Goal: Task Accomplishment & Management: Complete application form

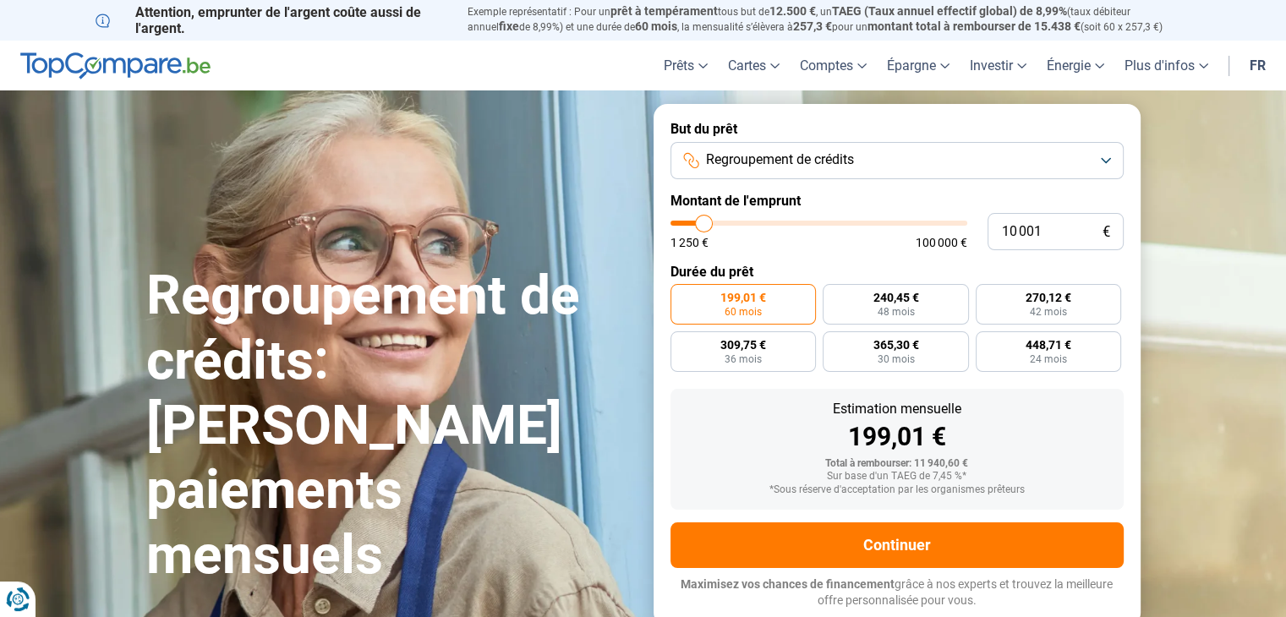
type input "11 500"
type input "11500"
type input "12 250"
type input "12250"
type input "12 500"
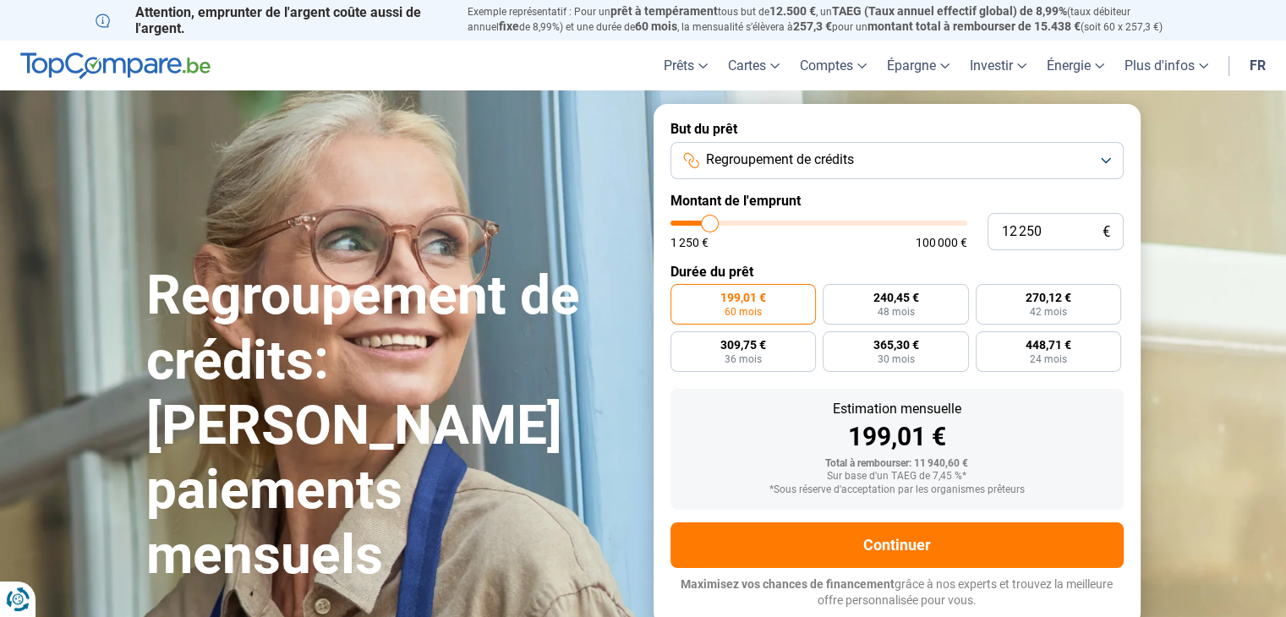
type input "12500"
type input "13 500"
type input "13500"
type input "15 250"
type input "15250"
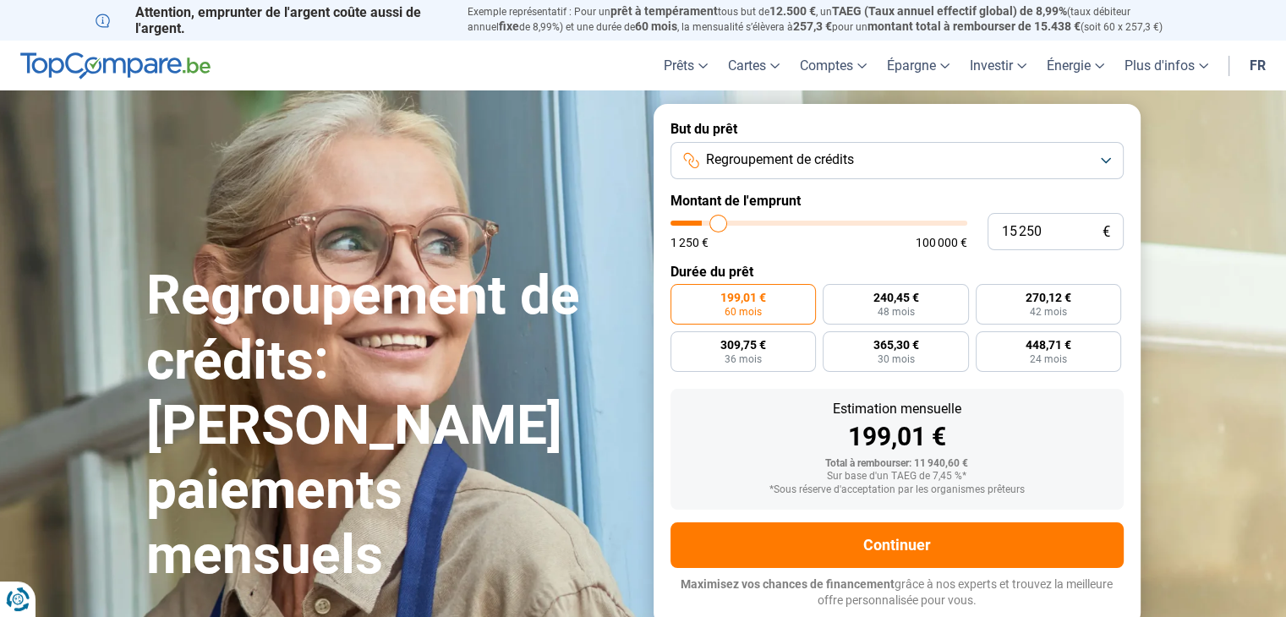
type input "17 000"
type input "17000"
type input "18 500"
type input "18500"
type input "20 000"
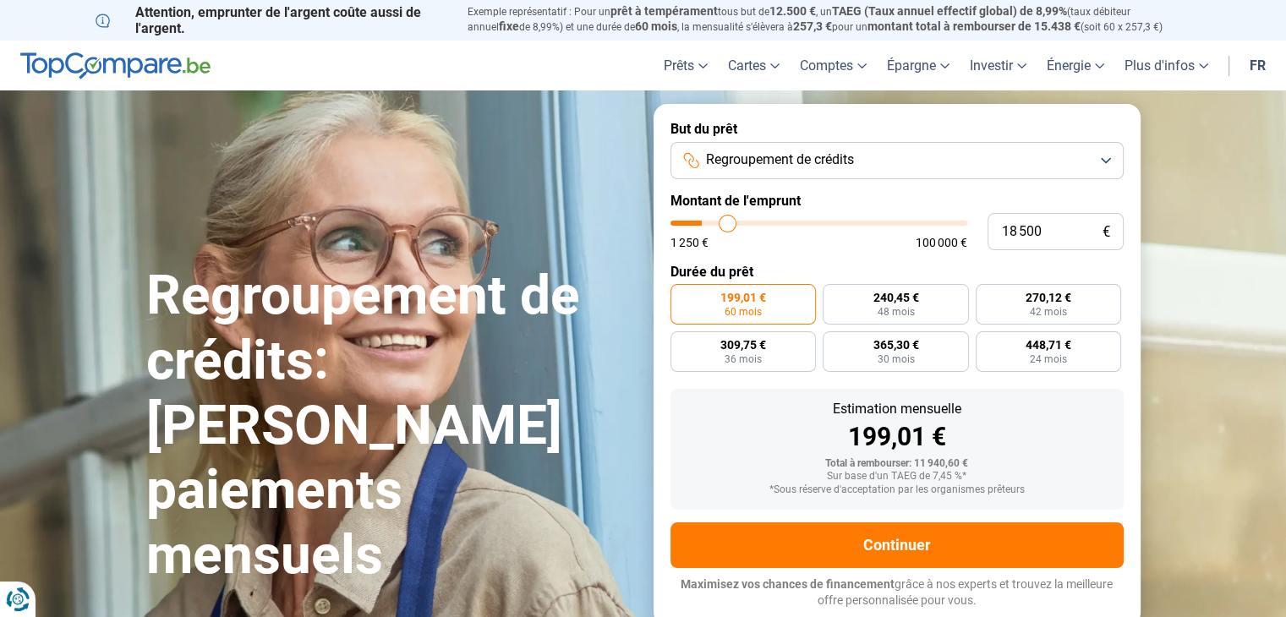
type input "20000"
type input "21 500"
type input "21500"
type input "23 000"
type input "23000"
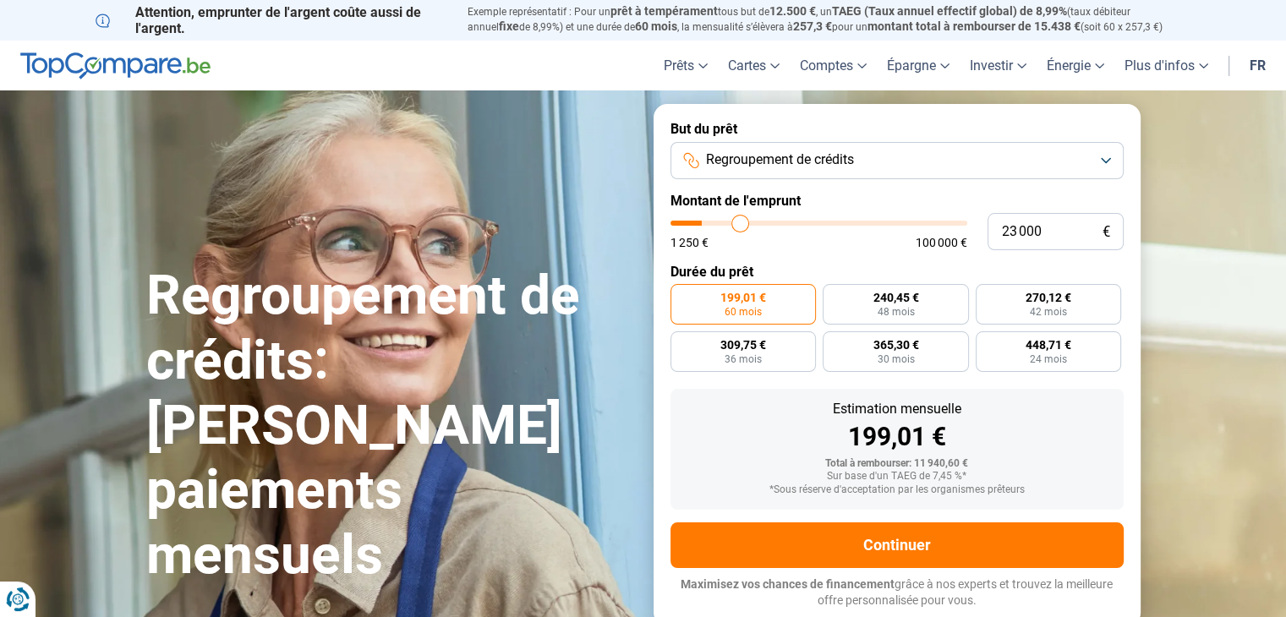
type input "24 500"
type input "24500"
type input "25 750"
type input "25750"
type input "27 250"
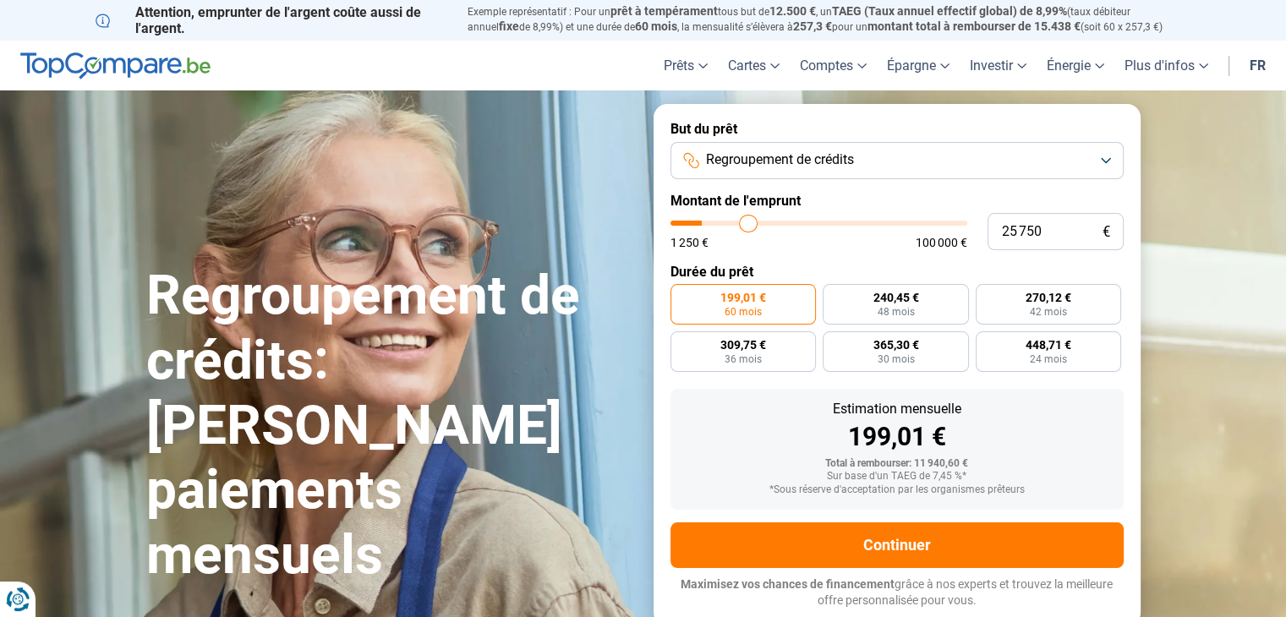
type input "27250"
type input "28 250"
type input "28250"
type input "29 000"
type input "29000"
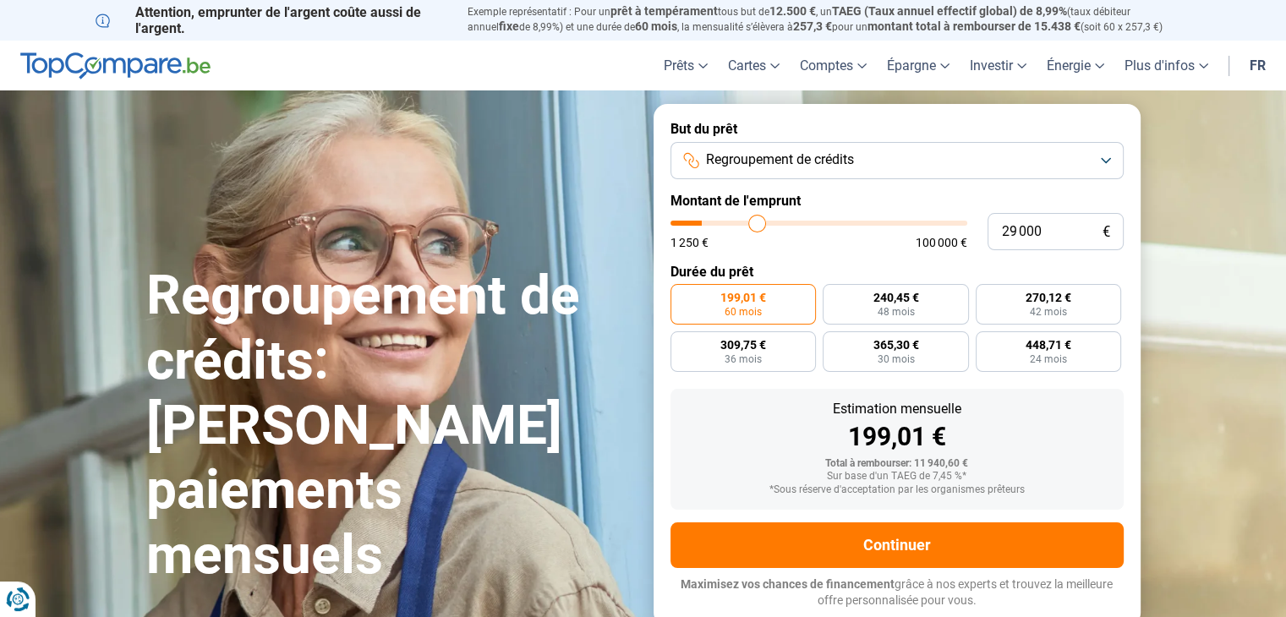
type input "29 750"
type input "29750"
type input "30 500"
type input "30500"
type input "31 250"
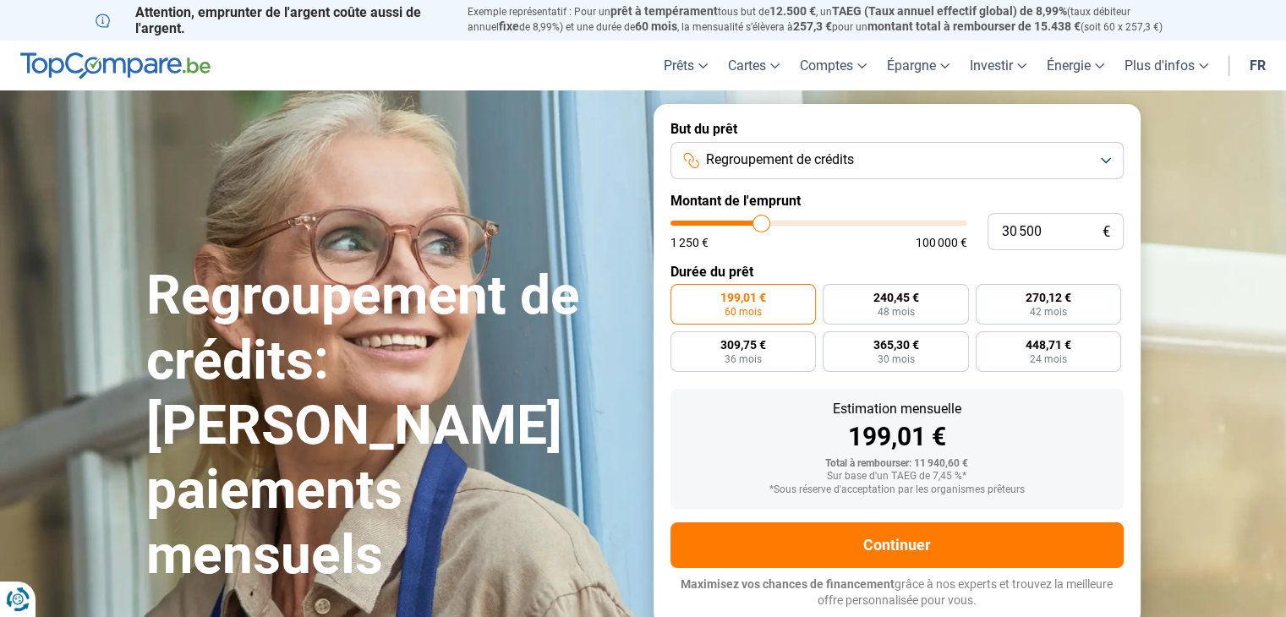
type input "31250"
type input "32 250"
type input "32250"
type input "33 250"
type input "33250"
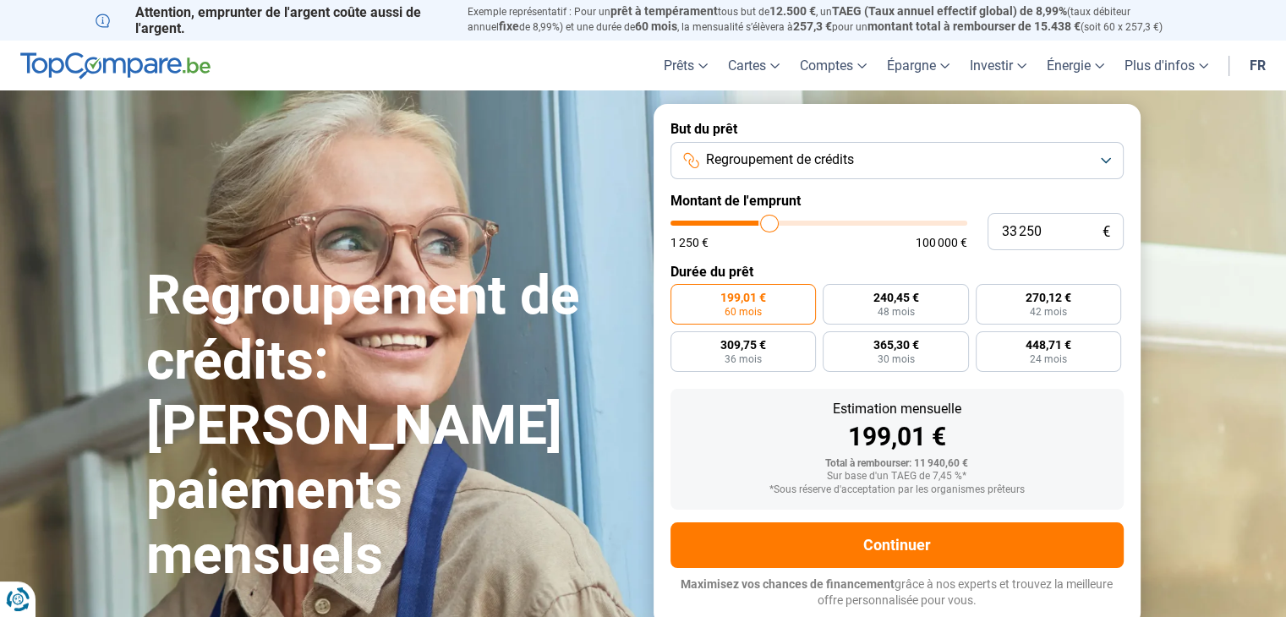
type input "34 000"
type input "34000"
type input "35 000"
type input "35000"
type input "36 000"
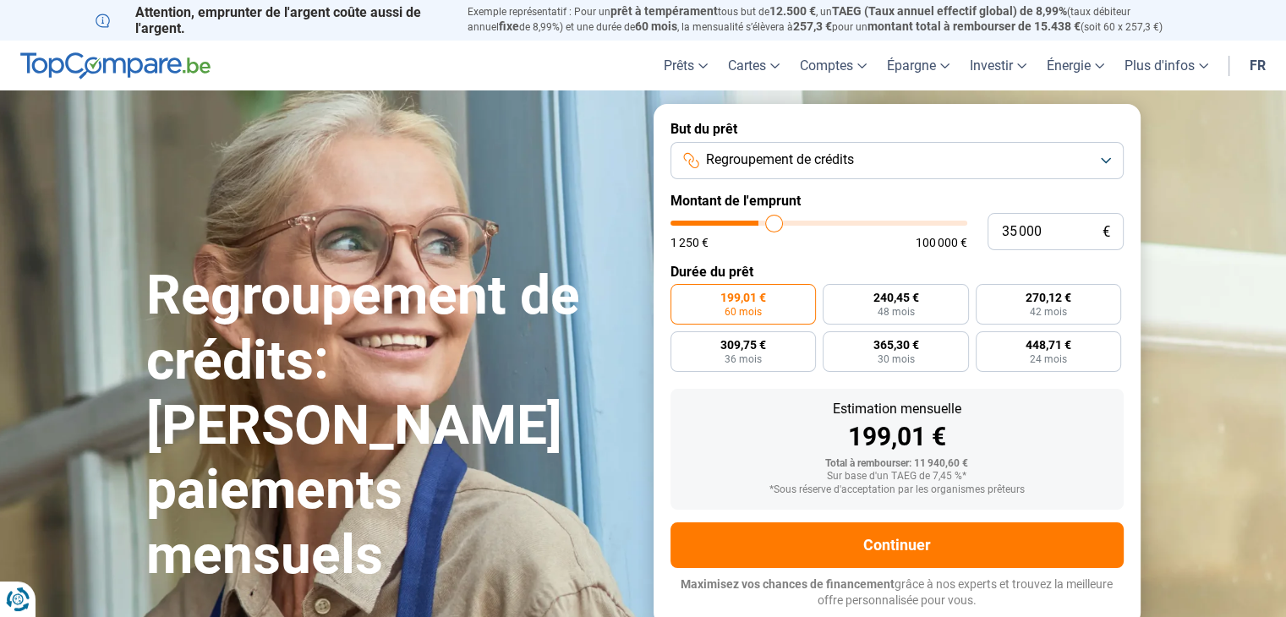
type input "36000"
type input "37 500"
type input "37500"
type input "39 250"
type input "39250"
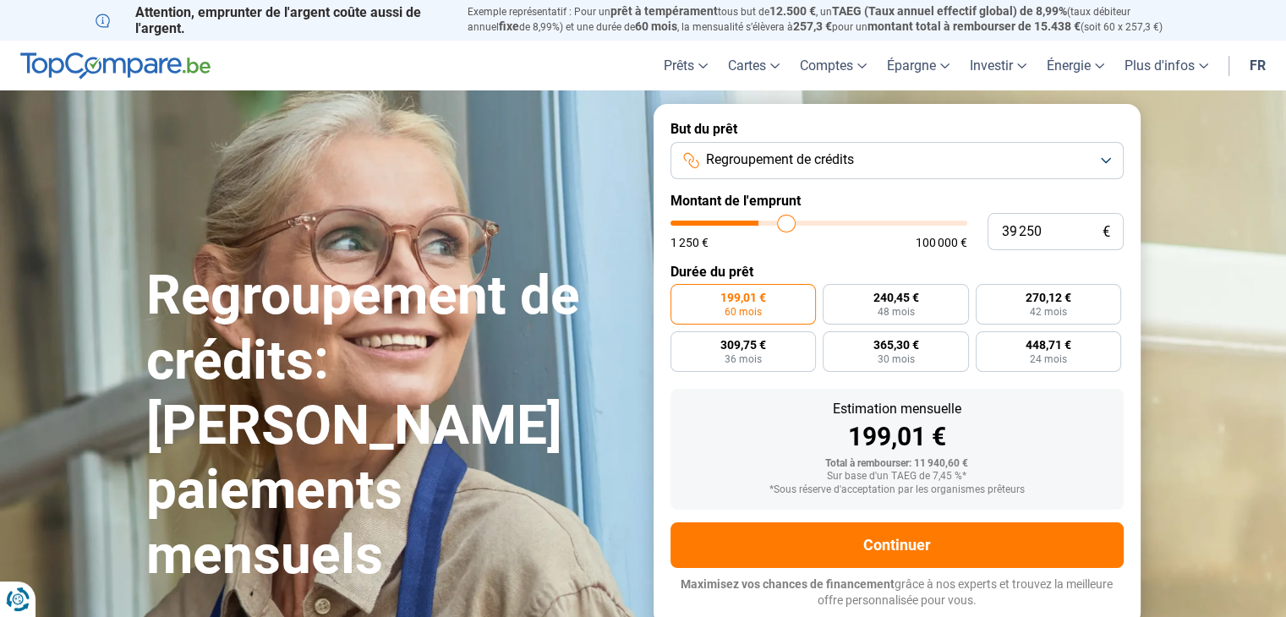
type input "41 500"
type input "41500"
type input "43 250"
type input "43250"
type input "44 500"
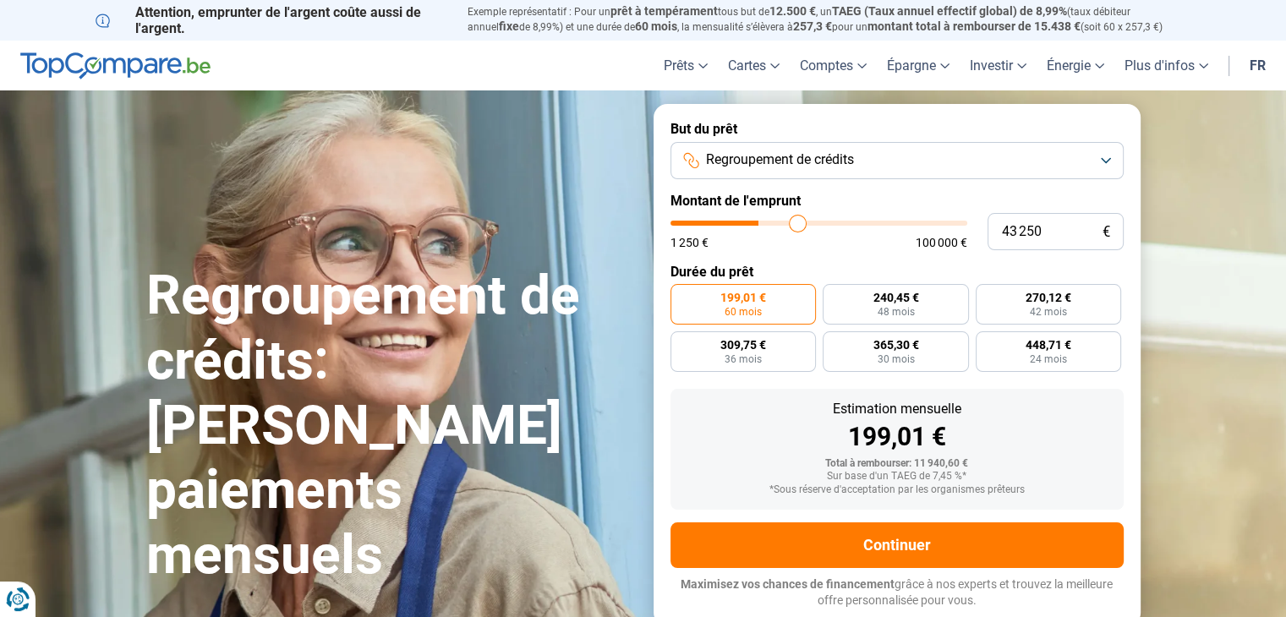
type input "44500"
type input "45 500"
type input "45500"
type input "46 250"
type input "46250"
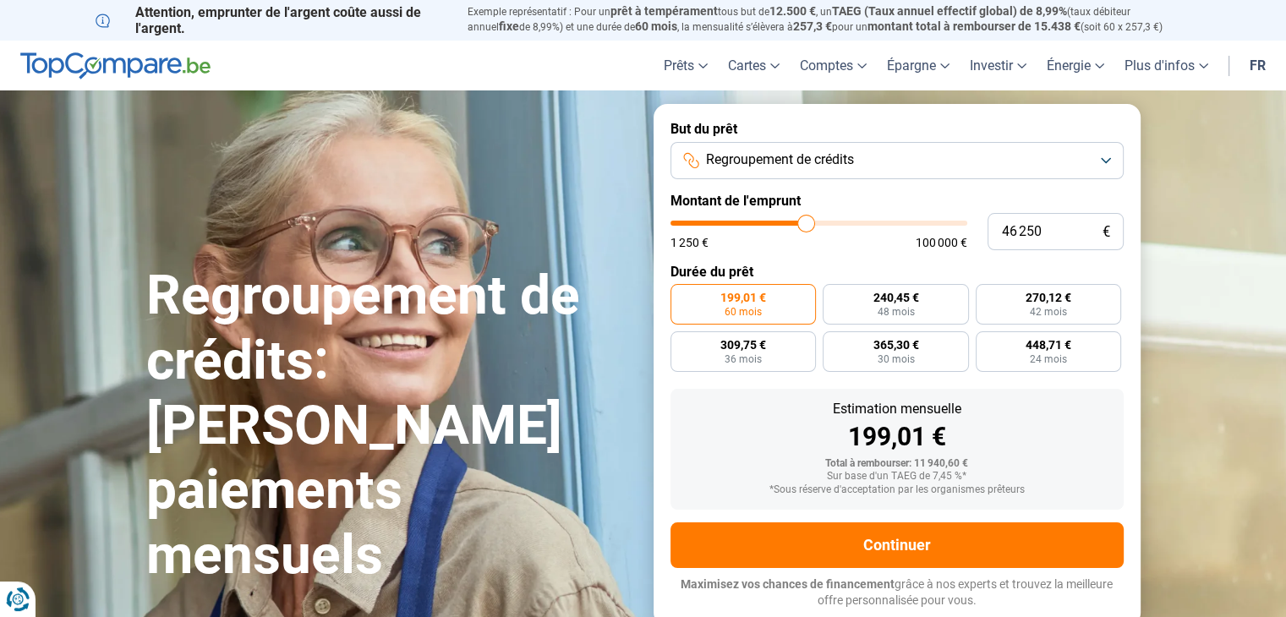
type input "46 500"
type input "46500"
type input "44 500"
type input "44500"
type input "43 000"
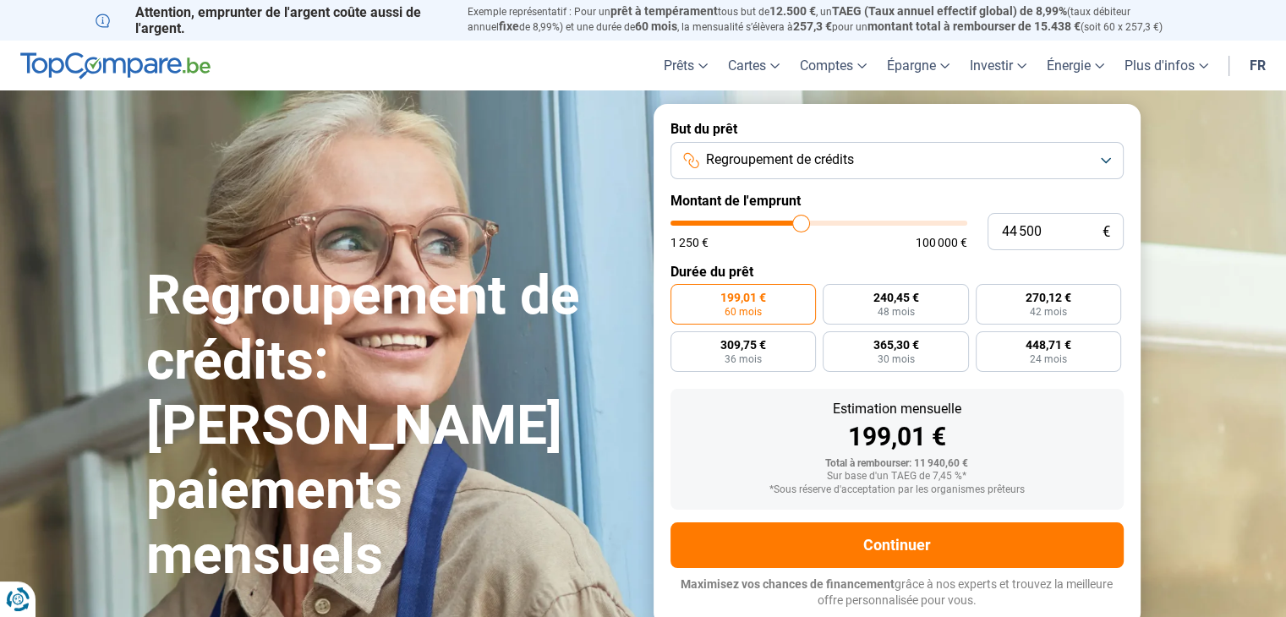
type input "43000"
type input "41 250"
type input "41250"
type input "40 500"
type input "40500"
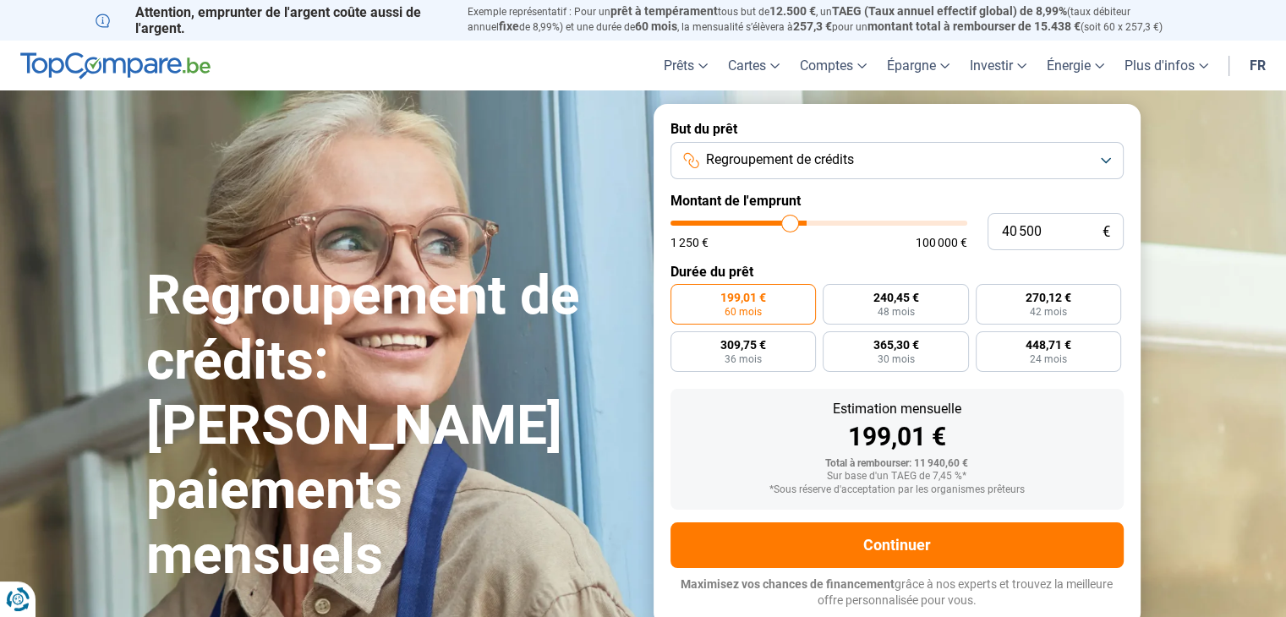
type input "39 750"
type input "39750"
type input "39 250"
type input "39250"
type input "38 750"
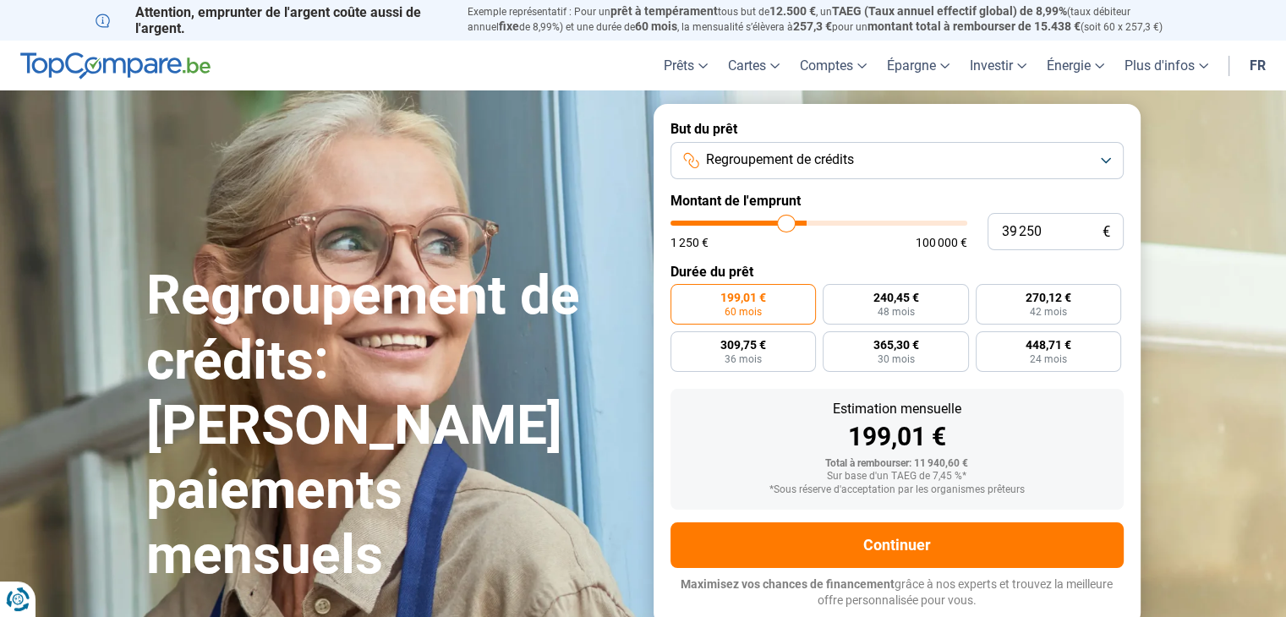
type input "38750"
type input "38 250"
type input "38250"
type input "38 000"
type input "38000"
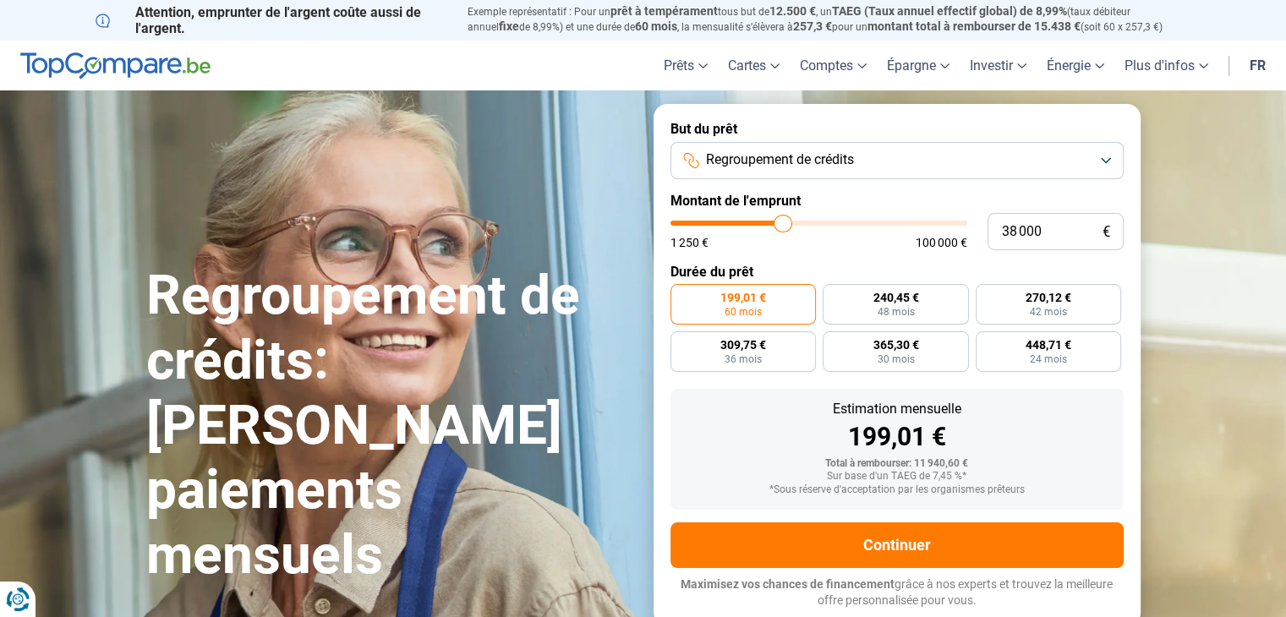
type input "37 250"
type input "37250"
type input "36 500"
type input "36500"
type input "35 750"
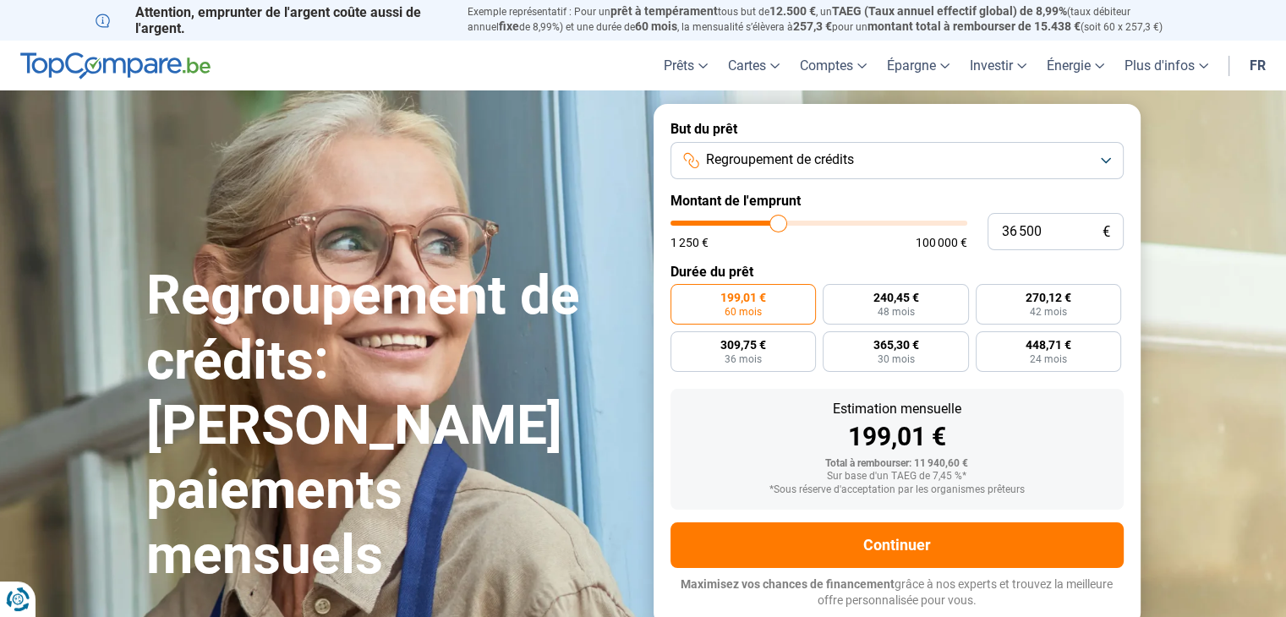
type input "35750"
type input "35 000"
type input "35000"
type input "34 000"
type input "34000"
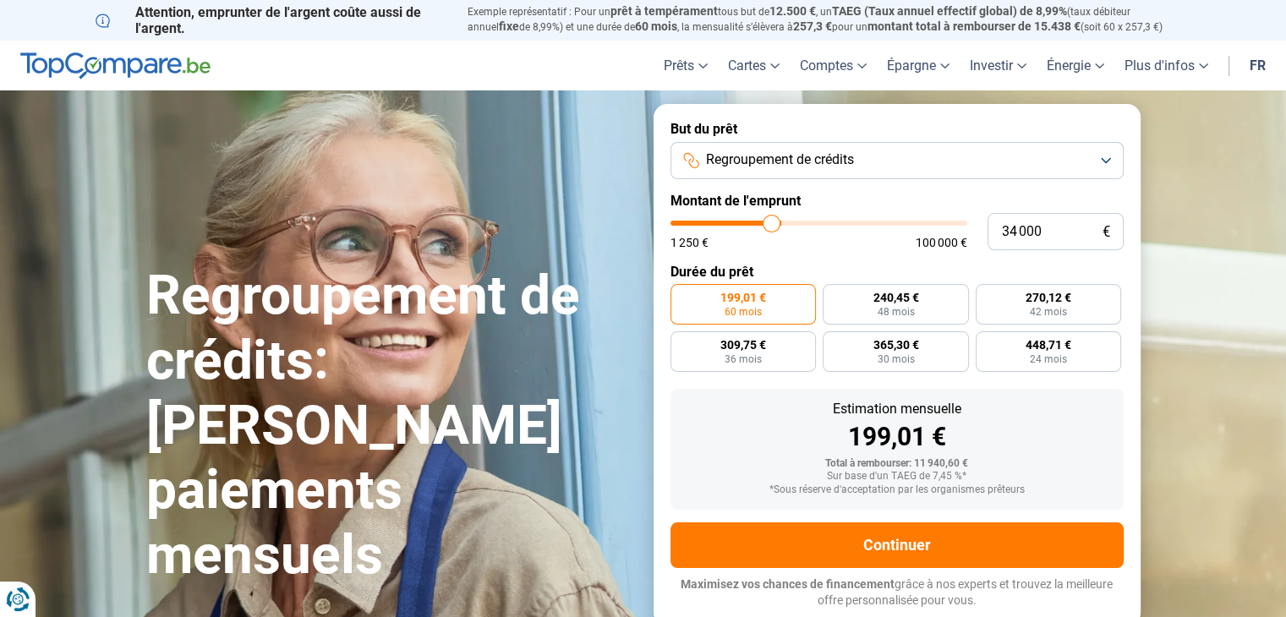
type input "33 500"
type input "33500"
type input "33 250"
type input "33250"
type input "32 750"
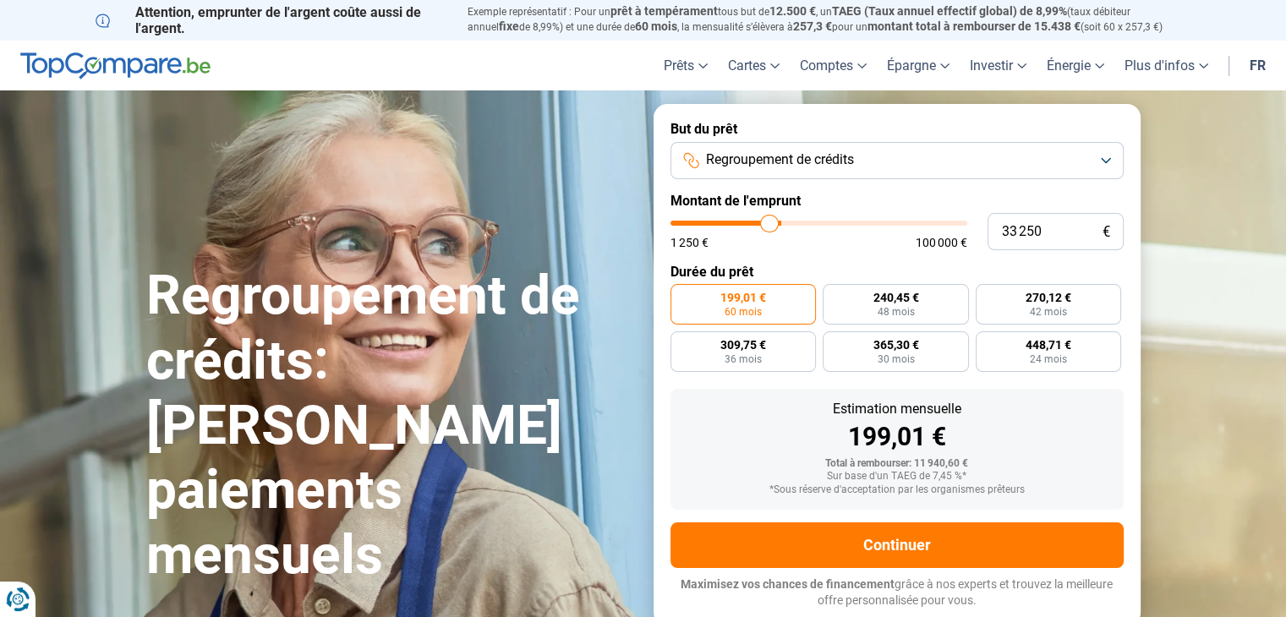
type input "32750"
type input "32 250"
type input "32250"
type input "32 000"
type input "32000"
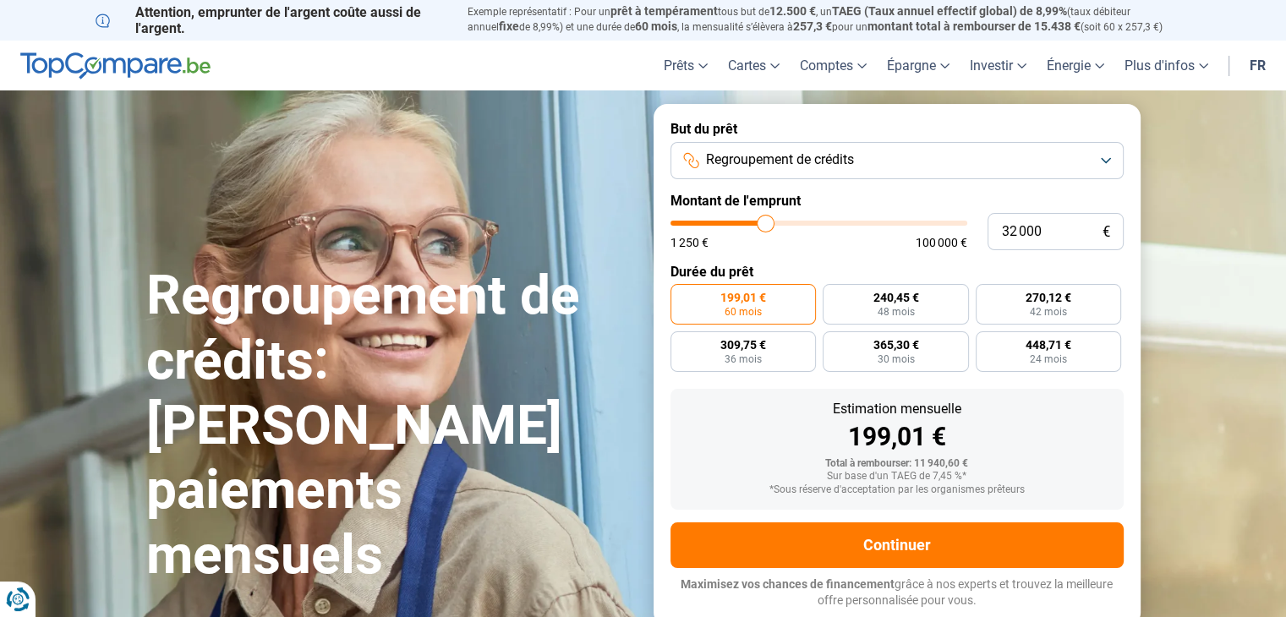
type input "31 750"
type input "31750"
type input "31 500"
type input "31500"
type input "30 250"
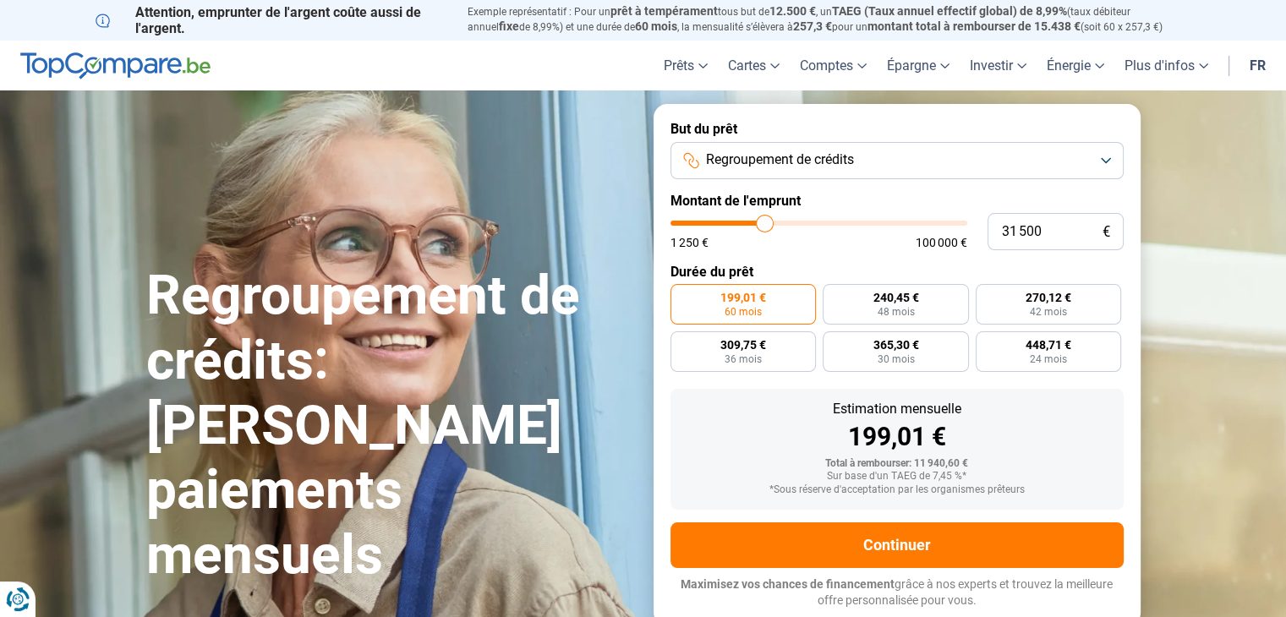
type input "30250"
type input "29 000"
type input "29000"
type input "28 750"
type input "28750"
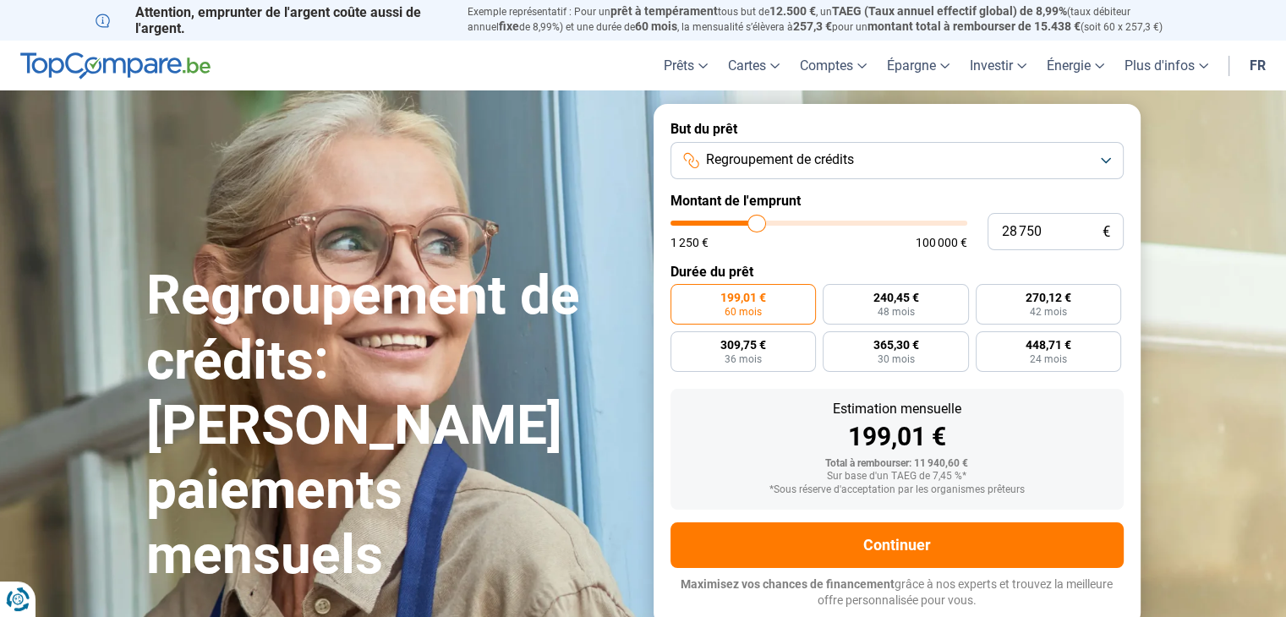
type input "28 500"
type input "28500"
type input "28 000"
type input "28000"
type input "27 750"
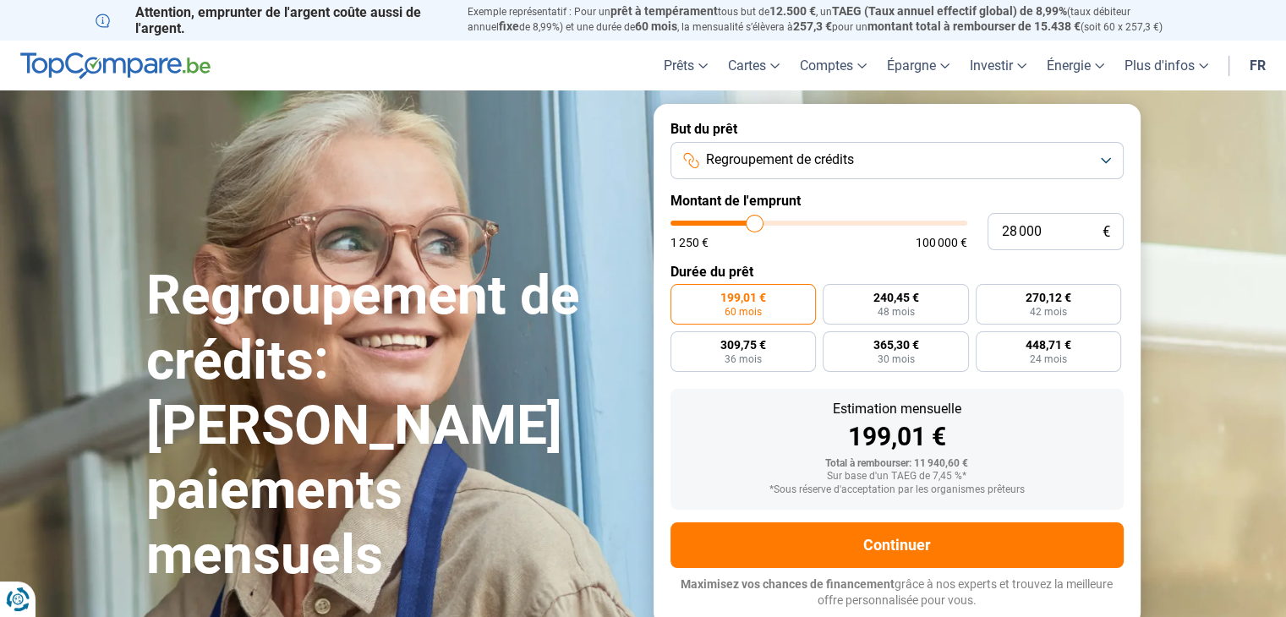
type input "27750"
type input "27 500"
type input "27500"
type input "27 250"
type input "27250"
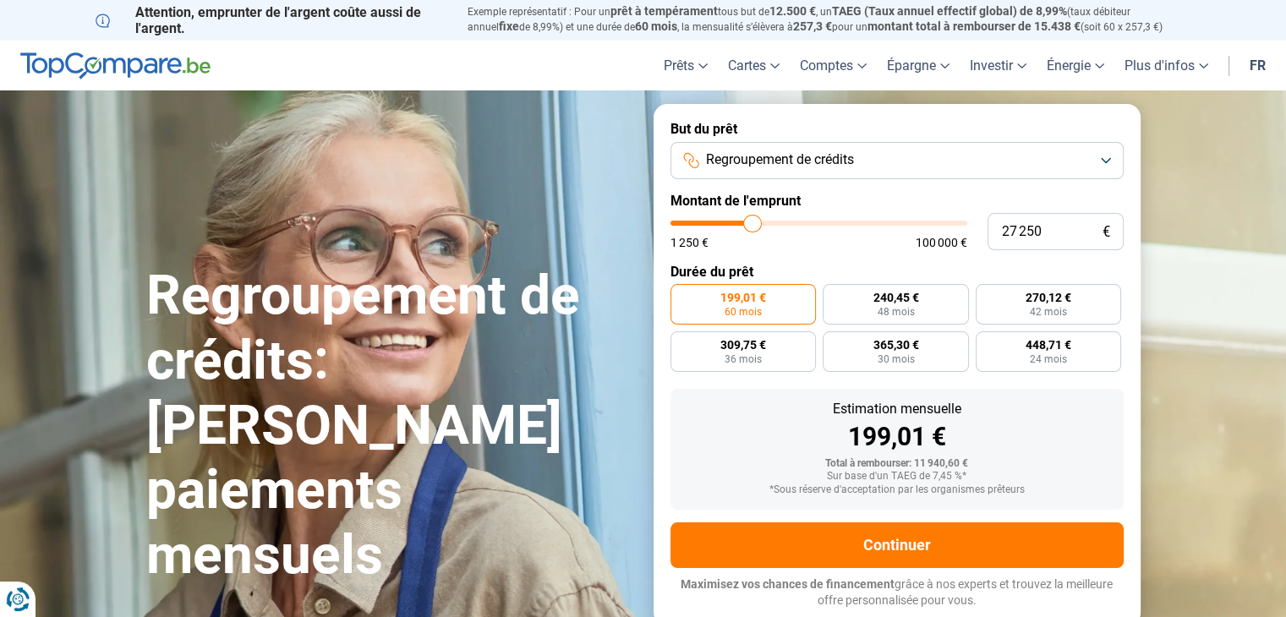
type input "27 000"
type input "27000"
type input "26 750"
type input "26750"
type input "26 250"
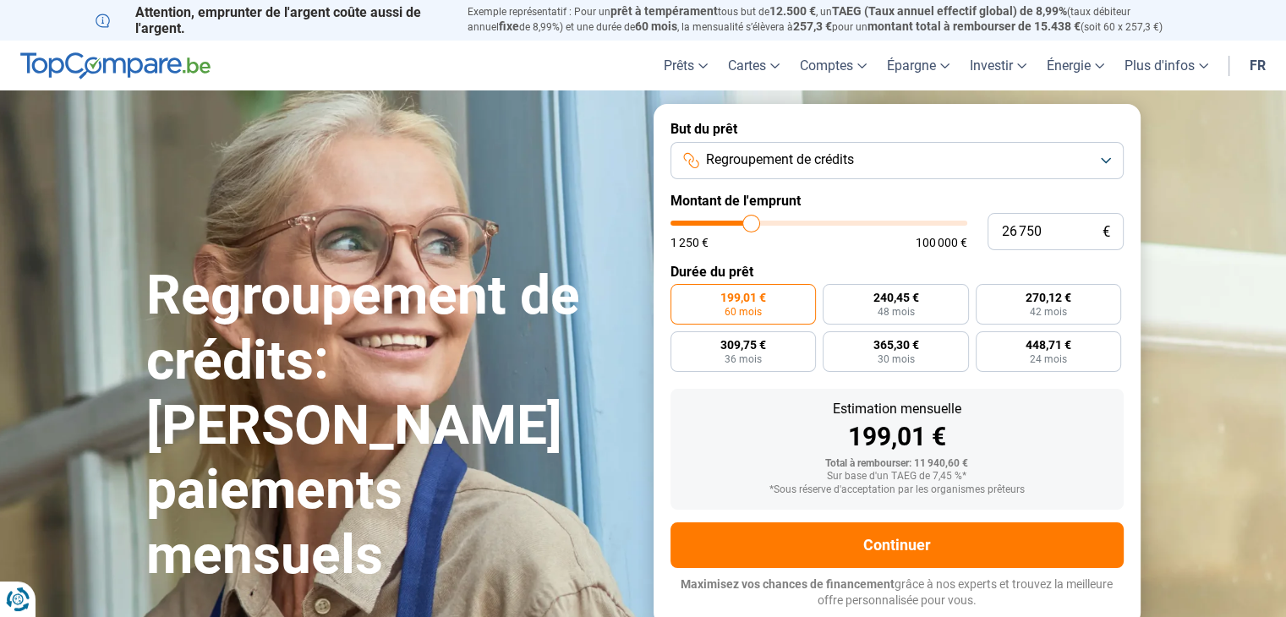
type input "26250"
type input "25 750"
type input "25750"
type input "25 250"
type input "25250"
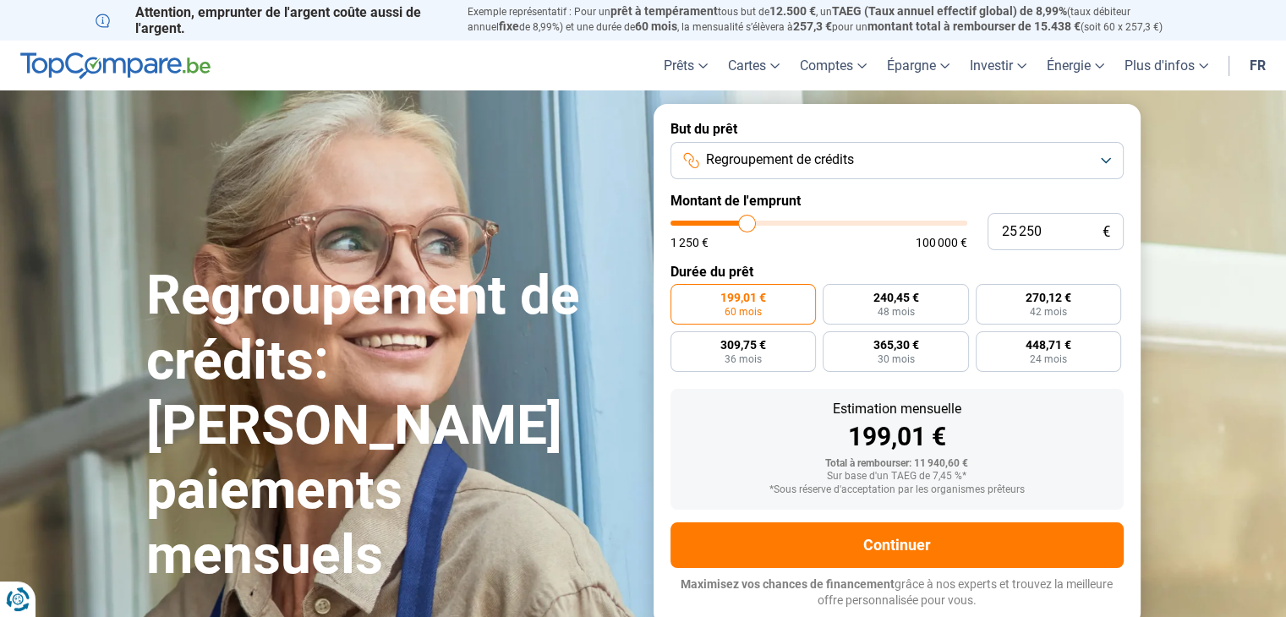
type input "25 000"
type input "25000"
type input "24 750"
type input "24750"
type input "24 500"
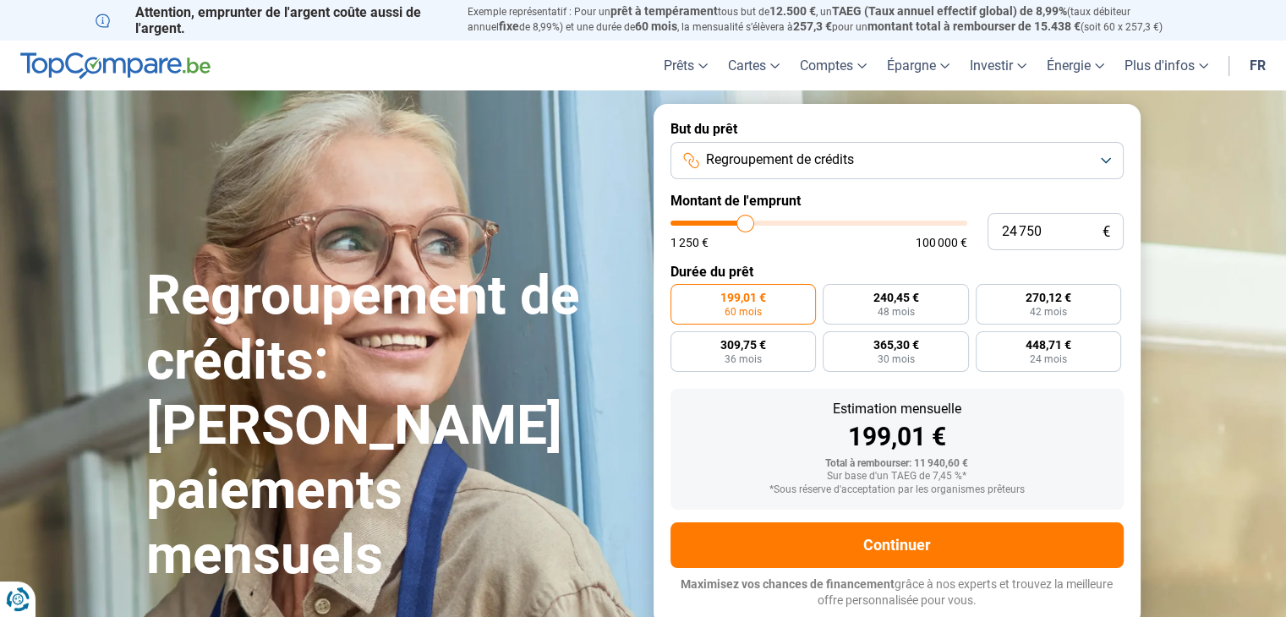
type input "24500"
type input "24 250"
type input "24250"
type input "24 000"
type input "24000"
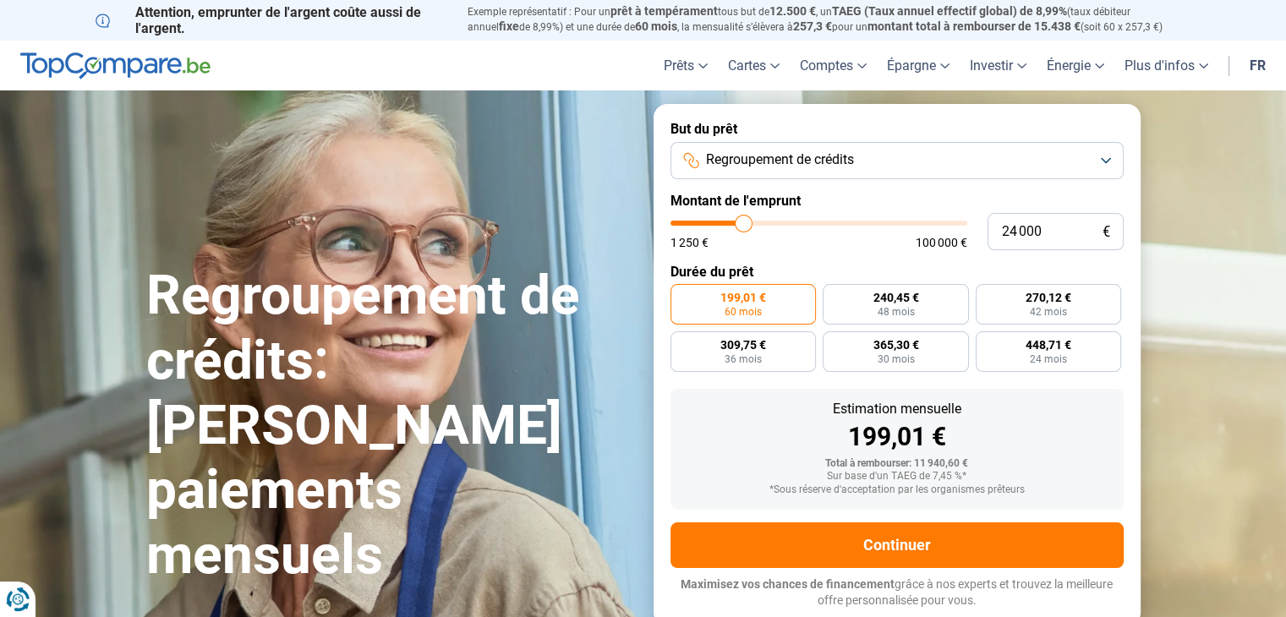
type input "23 750"
type input "23750"
type input "23 500"
type input "23500"
type input "23 250"
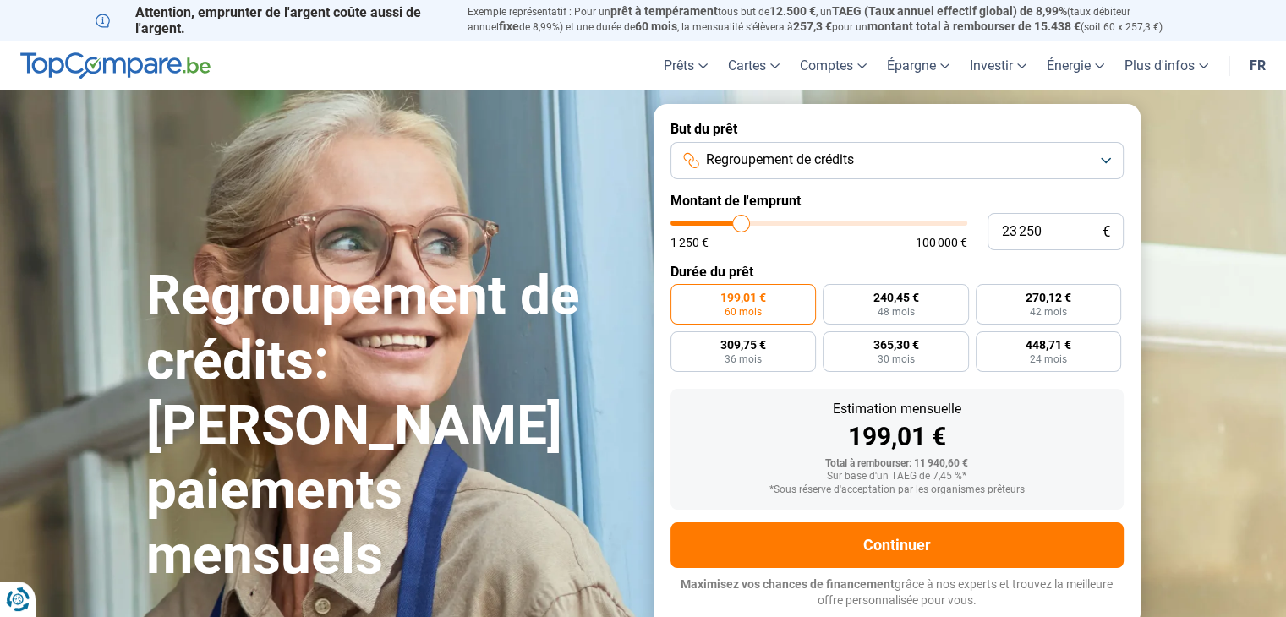
drag, startPoint x: 707, startPoint y: 223, endPoint x: 740, endPoint y: 219, distance: 33.2
type input "23250"
click at [740, 221] on input "range" at bounding box center [818, 223] width 297 height 5
radio input "false"
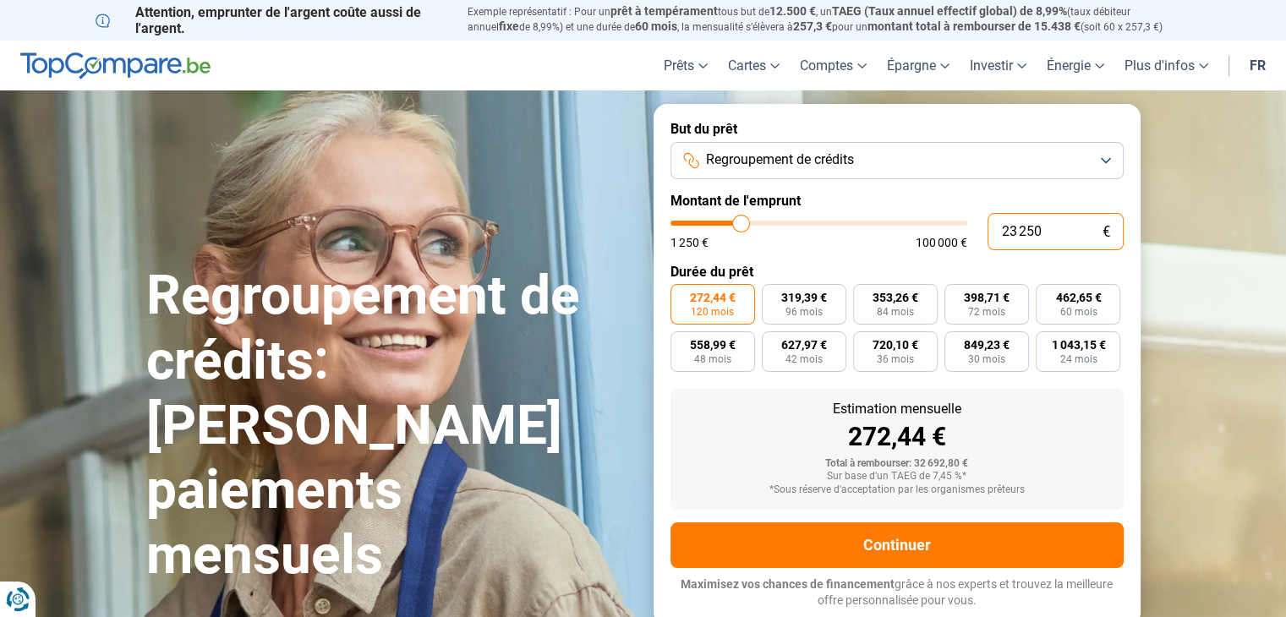
click at [1062, 233] on input "23 250" at bounding box center [1055, 231] width 136 height 37
type input "2 325"
type input "2250"
type input "232"
type input "1250"
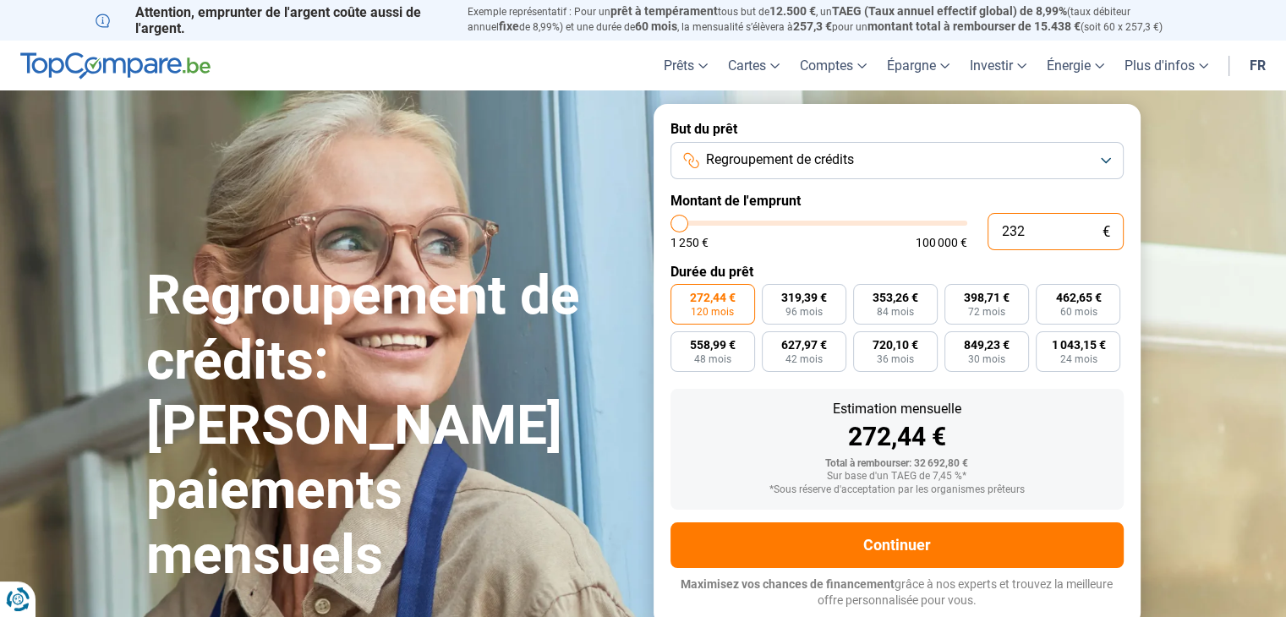
type input "23"
type input "1250"
type input "230"
type input "1250"
type input "2 300"
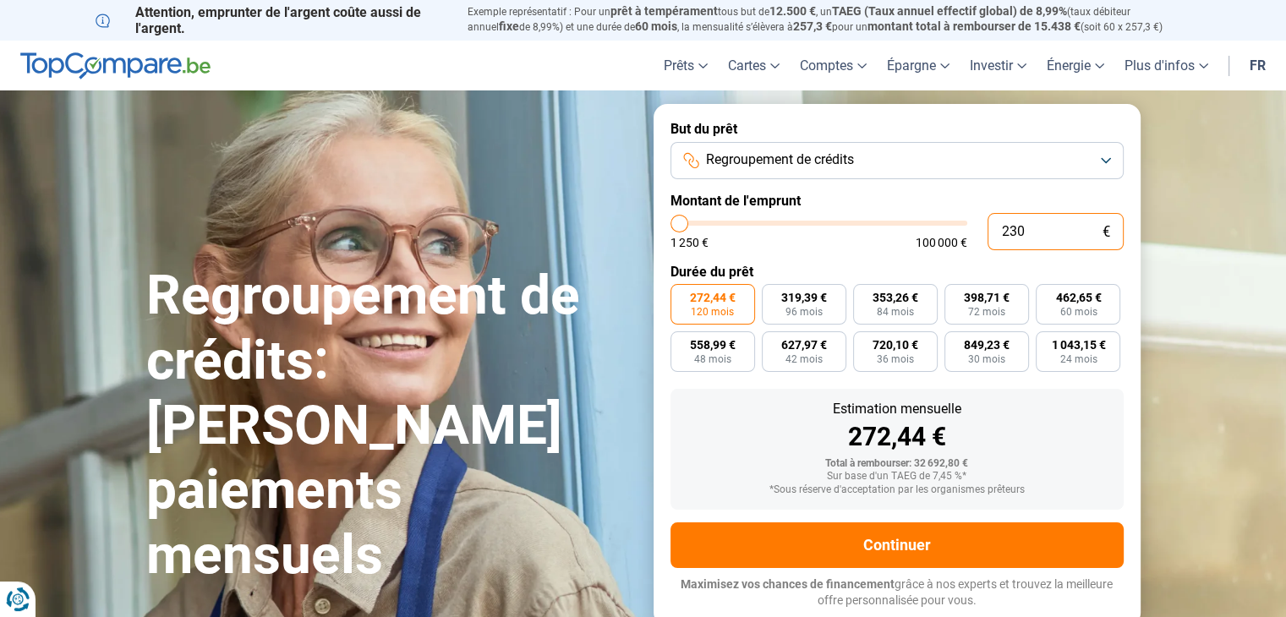
type input "2250"
type input "23 000"
type input "23000"
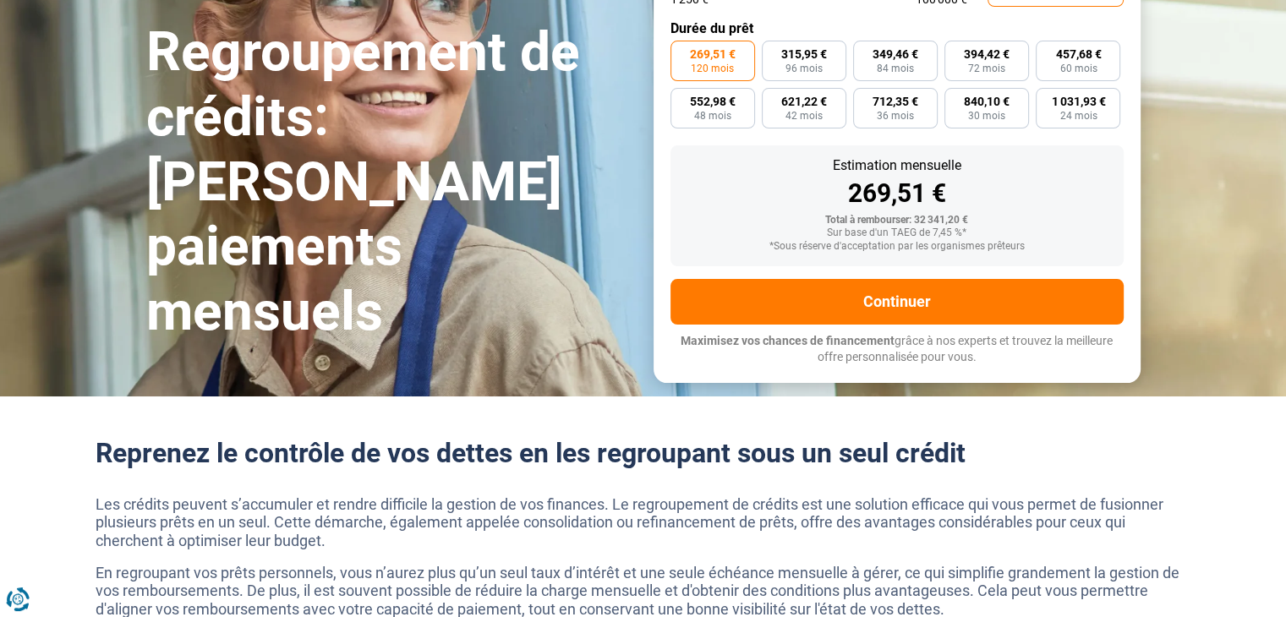
scroll to position [254, 0]
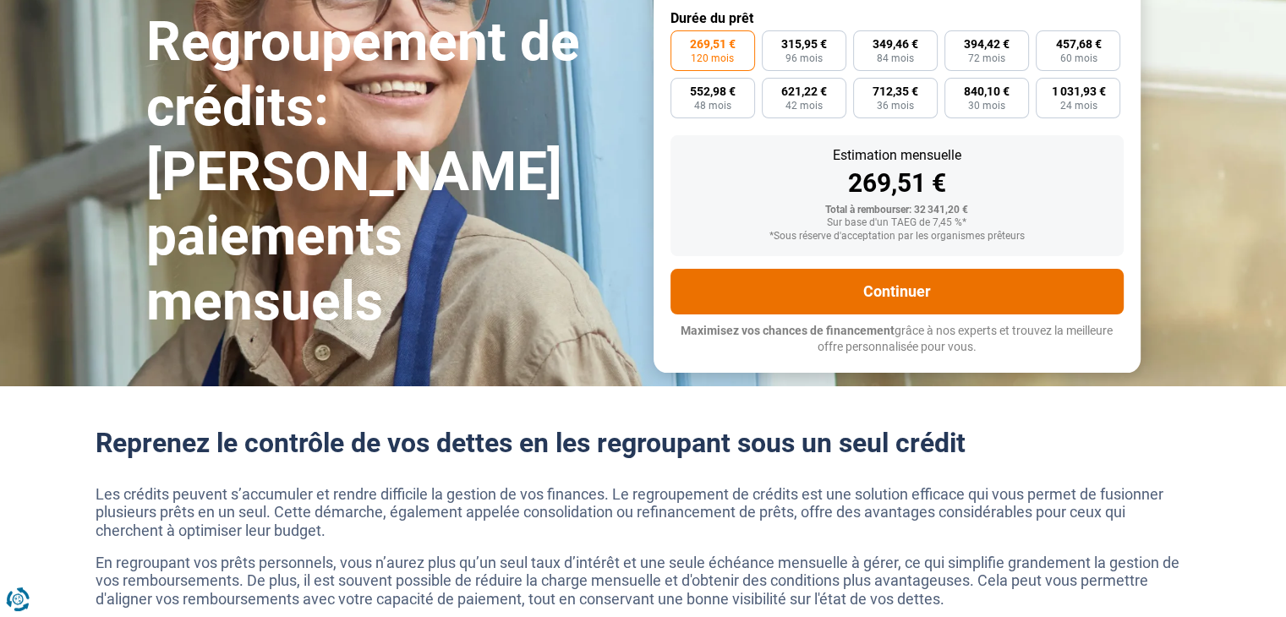
type input "23 000"
click at [882, 285] on button "Continuer" at bounding box center [896, 292] width 453 height 46
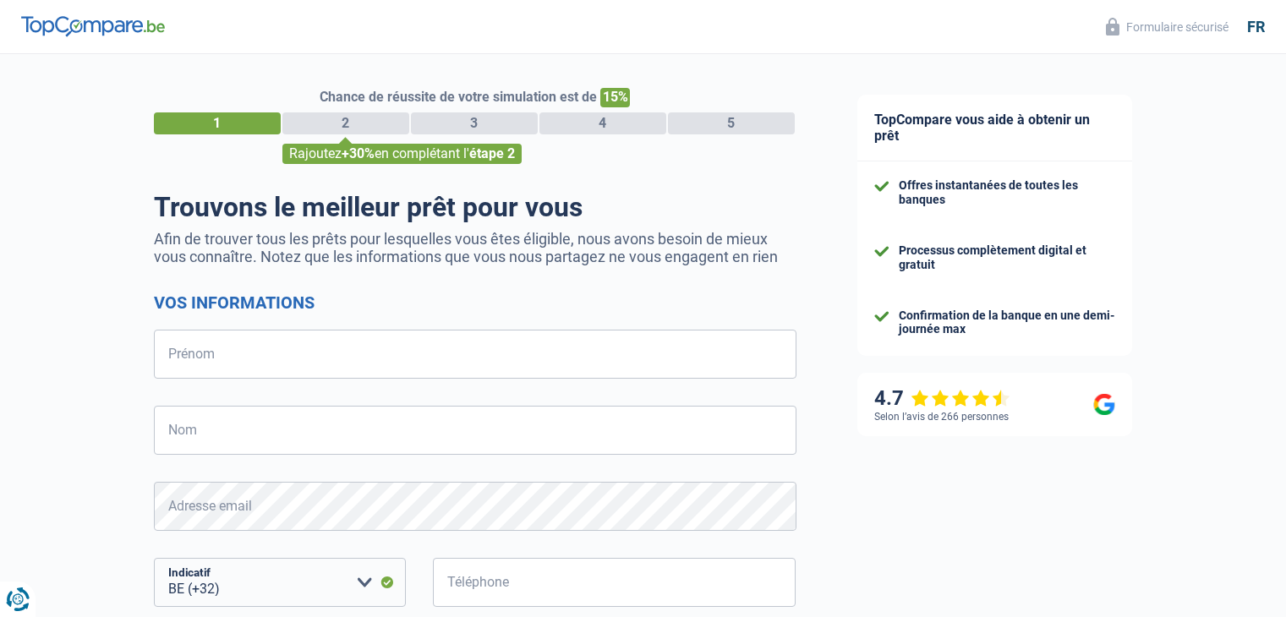
select select "32"
